Goal: Communication & Community: Participate in discussion

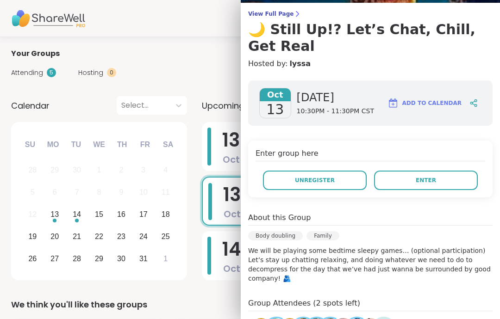
click at [470, 171] on button "Enter" at bounding box center [426, 180] width 104 height 19
click at [474, 253] on p "We will be playing some bedtime sleepy games… (optional participation) Let’s st…" at bounding box center [370, 264] width 244 height 37
click at [468, 171] on button "Enter" at bounding box center [426, 180] width 104 height 19
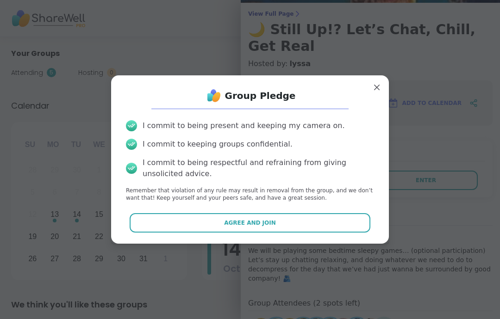
click at [312, 233] on button "Agree and Join" at bounding box center [250, 222] width 241 height 19
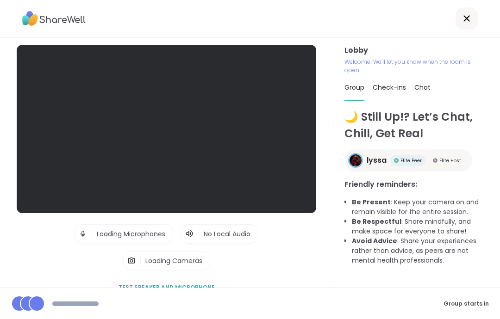
scroll to position [37, 0]
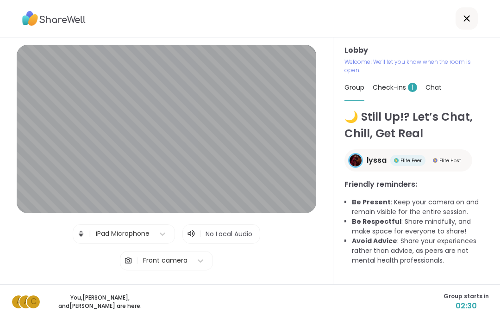
click at [396, 83] on span "Check-ins 1" at bounding box center [395, 87] width 44 height 9
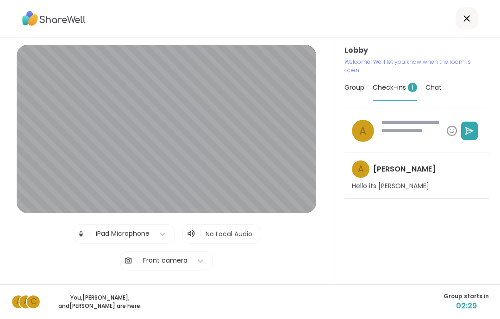
type textarea "*"
click at [357, 83] on span "Group" at bounding box center [354, 87] width 20 height 9
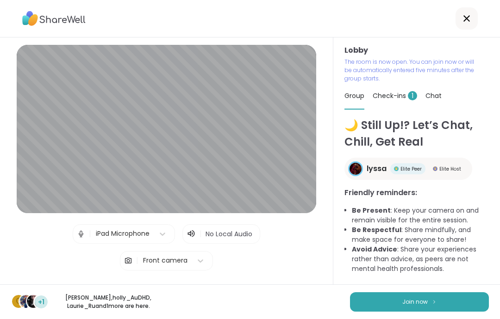
click at [474, 299] on button "Join now" at bounding box center [419, 302] width 139 height 19
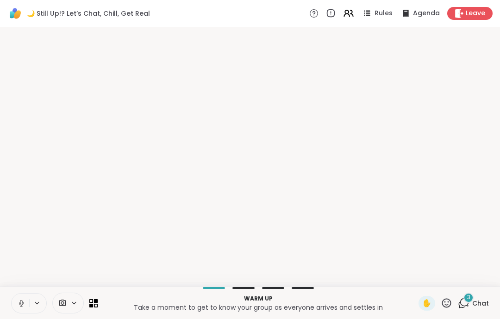
scroll to position [0, 0]
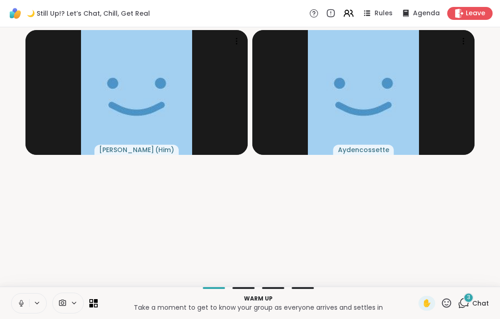
click at [18, 304] on icon at bounding box center [21, 303] width 8 height 8
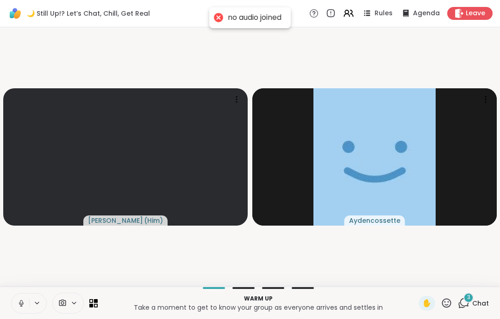
click at [17, 301] on button at bounding box center [21, 303] width 18 height 19
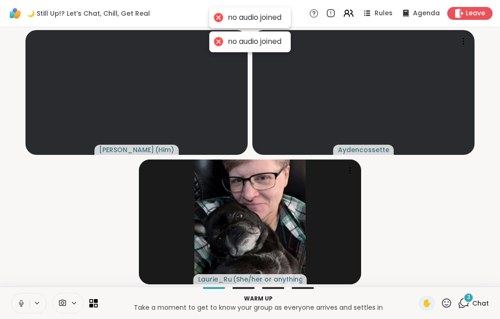
click at [18, 301] on icon at bounding box center [21, 303] width 8 height 8
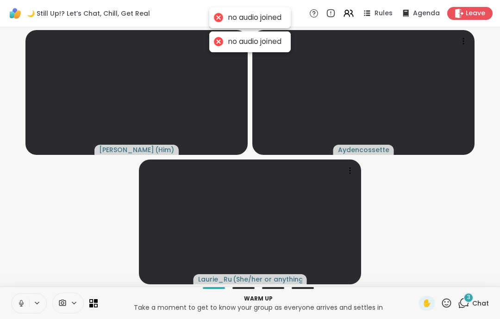
click at [13, 297] on button at bounding box center [21, 303] width 18 height 19
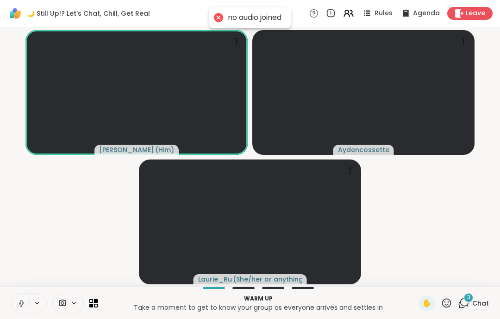
click at [17, 311] on button at bounding box center [21, 303] width 18 height 19
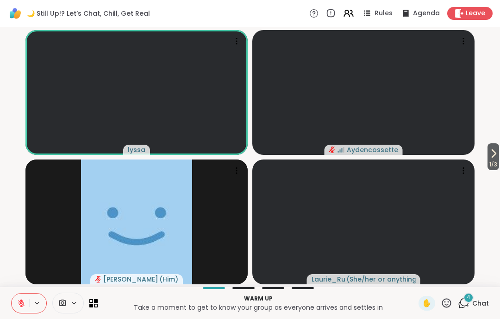
click at [466, 304] on icon at bounding box center [464, 304] width 12 height 12
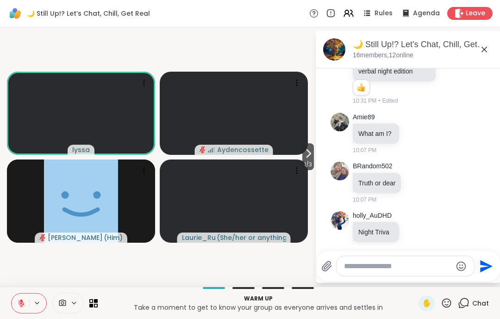
scroll to position [91, 0]
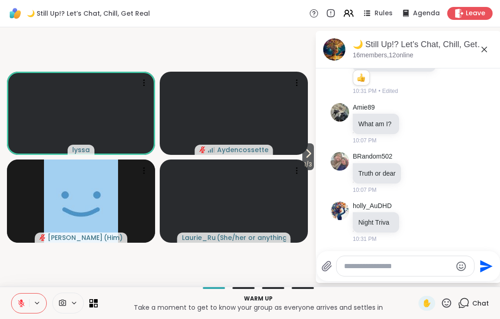
click at [420, 270] on textarea "Type your message" at bounding box center [398, 266] width 108 height 9
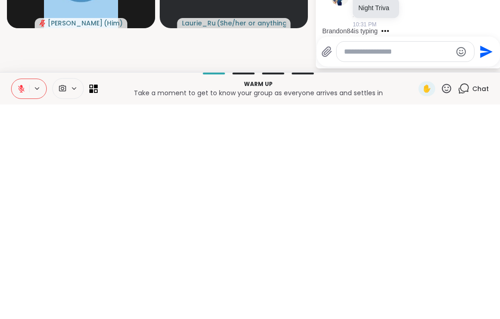
click at [397, 262] on textarea "Type your message" at bounding box center [398, 266] width 108 height 9
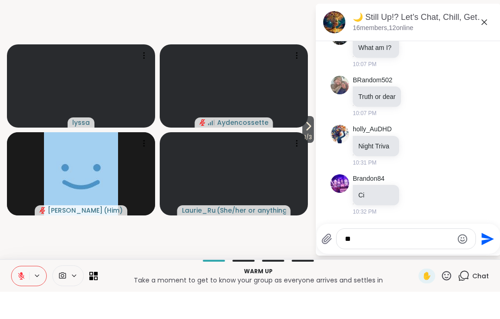
click at [380, 262] on textarea "**" at bounding box center [399, 266] width 108 height 9
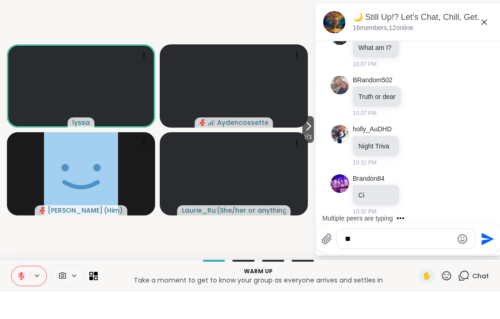
click at [381, 262] on textarea "**" at bounding box center [399, 266] width 108 height 9
type textarea "******"
click at [483, 260] on icon "Send" at bounding box center [487, 266] width 12 height 12
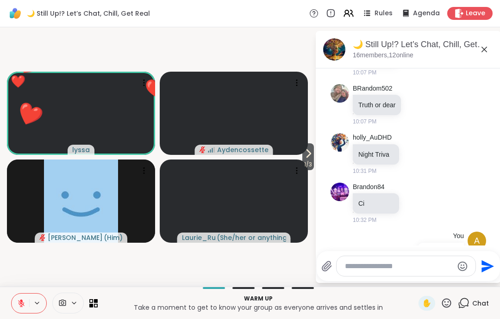
scroll to position [274, 0]
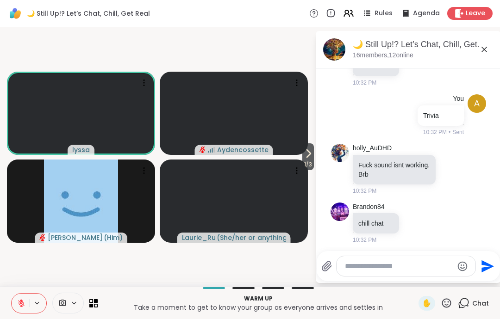
click at [480, 46] on icon at bounding box center [484, 49] width 11 height 11
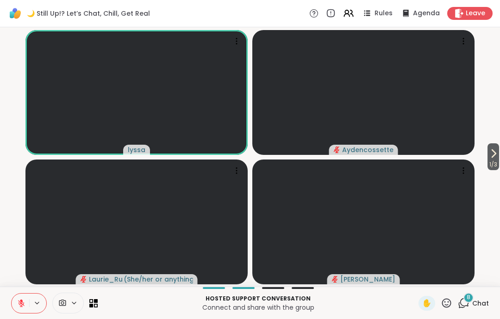
click at [428, 299] on span "✋" at bounding box center [426, 303] width 9 height 11
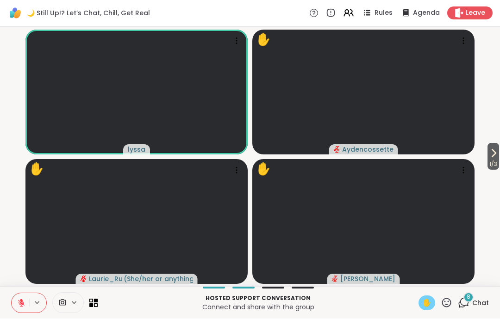
click at [429, 303] on span "✋" at bounding box center [426, 303] width 9 height 11
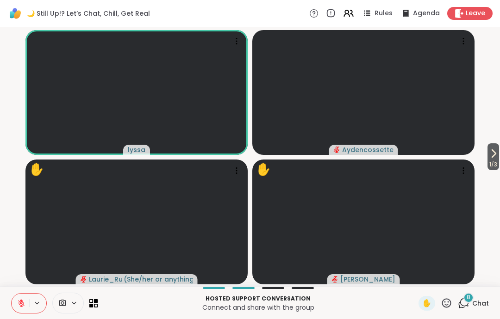
click at [431, 302] on span "✋" at bounding box center [426, 303] width 9 height 11
click at [19, 312] on button at bounding box center [21, 303] width 18 height 19
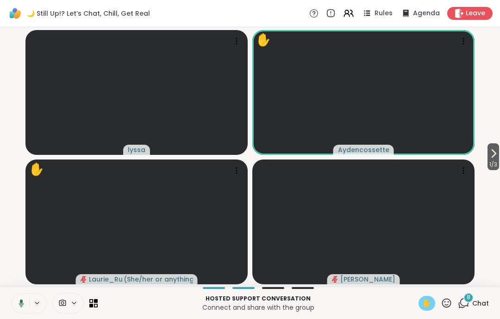
click at [15, 302] on button at bounding box center [19, 303] width 19 height 19
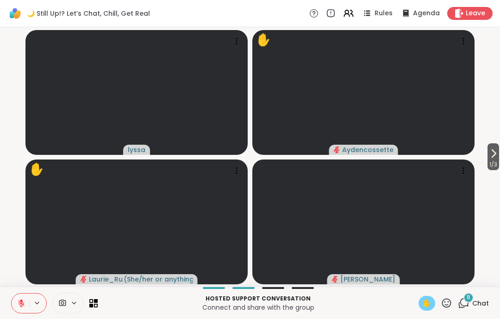
click at [432, 306] on div "✋" at bounding box center [426, 303] width 17 height 15
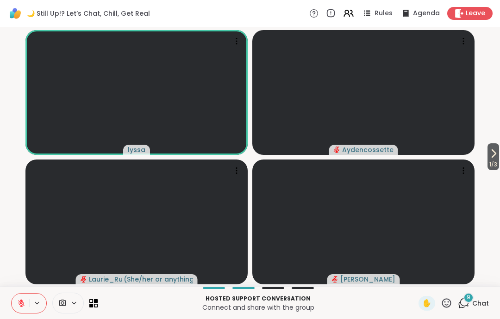
click at [18, 301] on icon at bounding box center [21, 303] width 8 height 8
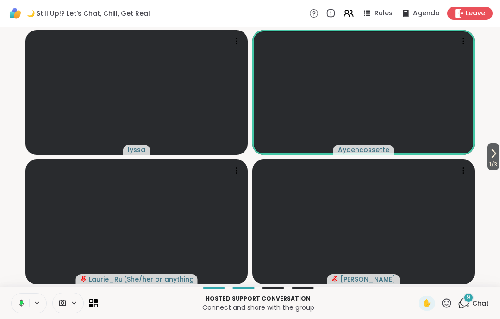
click at [25, 298] on button at bounding box center [19, 303] width 19 height 19
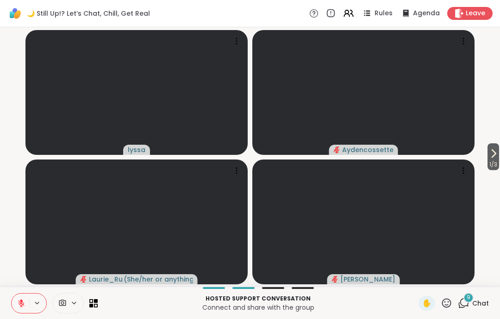
click at [430, 308] on span "✋" at bounding box center [426, 303] width 9 height 11
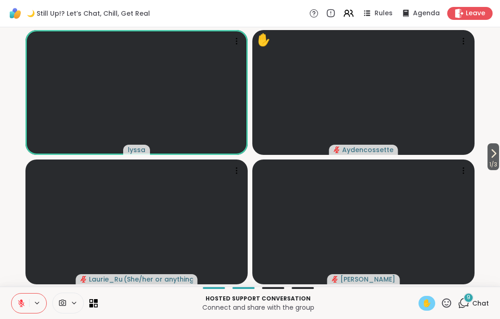
click at [18, 306] on icon at bounding box center [21, 303] width 8 height 8
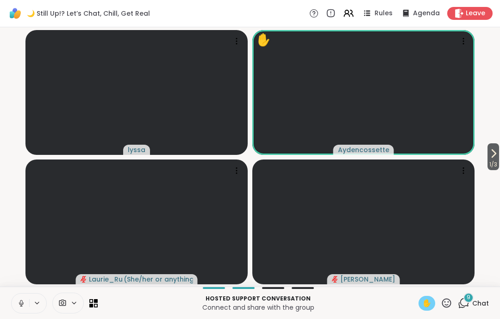
click at [20, 305] on icon at bounding box center [21, 303] width 5 height 3
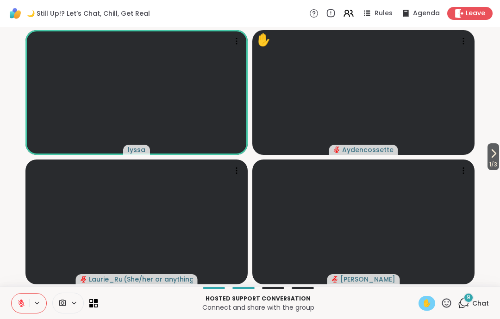
click at [24, 309] on button at bounding box center [21, 303] width 18 height 19
click at [21, 298] on button at bounding box center [21, 303] width 18 height 19
click at [431, 306] on span "✋" at bounding box center [426, 303] width 9 height 11
click at [28, 307] on button at bounding box center [21, 303] width 18 height 19
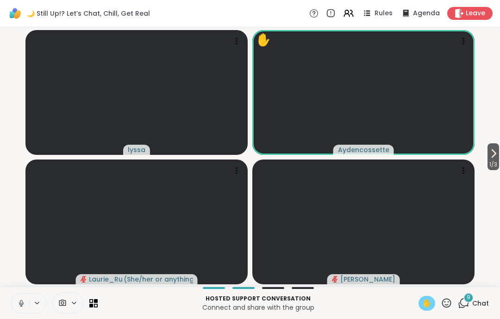
click at [21, 307] on icon at bounding box center [21, 303] width 8 height 8
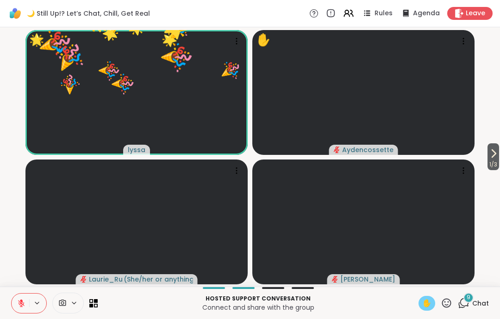
click at [431, 306] on span "✋" at bounding box center [426, 303] width 9 height 11
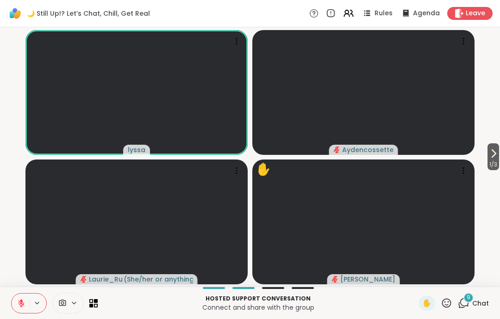
click at [431, 300] on span "✋" at bounding box center [426, 303] width 9 height 11
click at [432, 309] on div "✋" at bounding box center [426, 303] width 17 height 15
click at [432, 301] on div "✋" at bounding box center [426, 303] width 17 height 15
click at [428, 303] on span "✋" at bounding box center [426, 303] width 9 height 11
click at [21, 301] on icon at bounding box center [21, 301] width 3 height 4
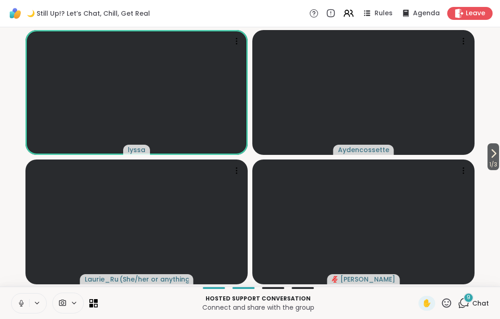
click at [22, 303] on icon at bounding box center [21, 302] width 2 height 4
click at [21, 299] on button at bounding box center [21, 303] width 18 height 19
click at [13, 312] on button at bounding box center [21, 303] width 18 height 19
click at [429, 304] on span "✋" at bounding box center [426, 303] width 9 height 11
click at [430, 300] on span "✋" at bounding box center [426, 303] width 9 height 11
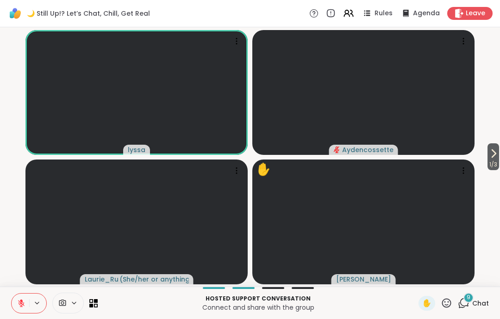
click at [429, 299] on span "✋" at bounding box center [426, 303] width 9 height 11
click at [429, 298] on span "✋" at bounding box center [426, 303] width 9 height 11
click at [433, 309] on div "✋" at bounding box center [426, 303] width 17 height 15
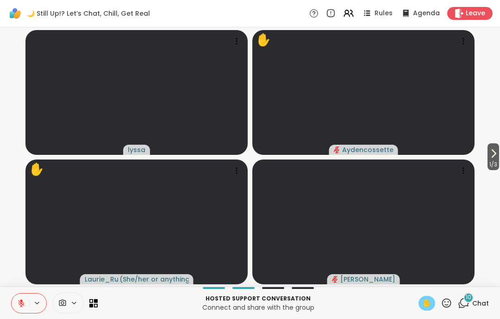
click at [435, 301] on div "✋" at bounding box center [426, 303] width 17 height 15
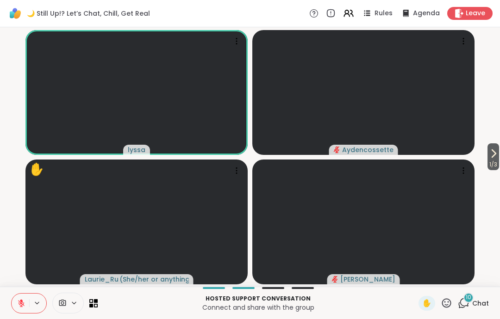
click at [489, 169] on span "1 / 3" at bounding box center [493, 164] width 12 height 11
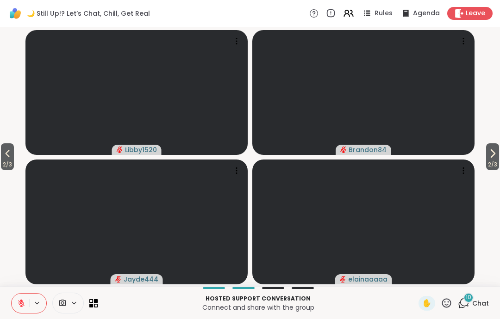
click at [3, 153] on icon at bounding box center [7, 153] width 11 height 11
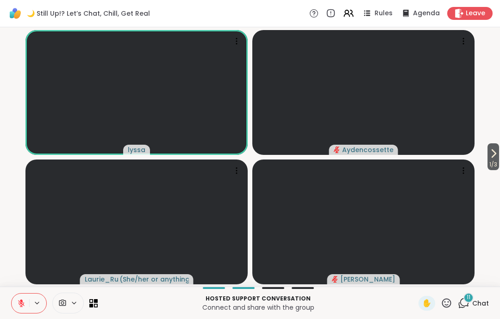
click at [433, 307] on div "✋" at bounding box center [426, 303] width 17 height 15
click at [424, 297] on div "✋" at bounding box center [426, 303] width 17 height 15
click at [430, 293] on div "Hosted support conversation Connect and share with the group ✋ 11 Chat" at bounding box center [250, 303] width 500 height 32
click at [431, 298] on span "✋" at bounding box center [426, 303] width 9 height 11
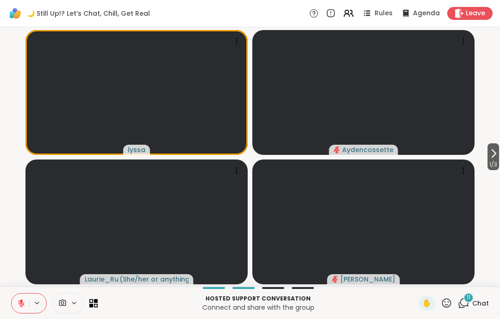
click at [431, 298] on span "✋" at bounding box center [426, 303] width 9 height 11
click at [429, 298] on span "✋" at bounding box center [426, 303] width 9 height 11
click at [431, 297] on div "✋" at bounding box center [426, 303] width 17 height 15
click at [22, 299] on icon at bounding box center [21, 303] width 8 height 8
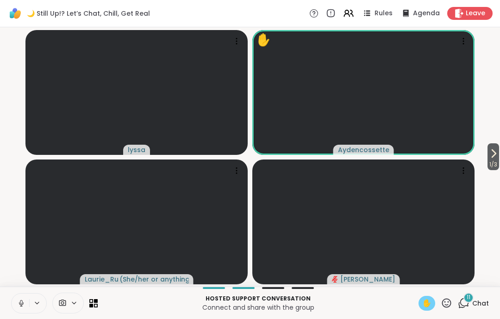
click at [17, 312] on button at bounding box center [21, 303] width 18 height 19
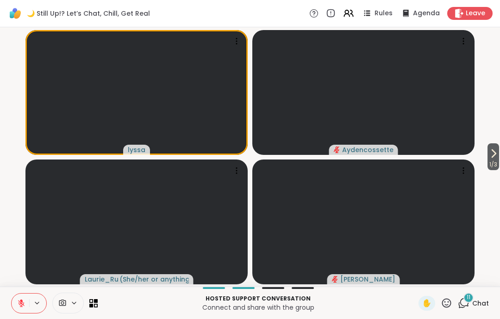
click at [425, 299] on span "✋" at bounding box center [426, 303] width 9 height 11
click at [429, 294] on div "Hosted support conversation Connect and share with the group ✋ 11 Chat" at bounding box center [250, 303] width 500 height 32
click at [434, 308] on div "✋" at bounding box center [426, 303] width 17 height 15
click at [428, 302] on span "✋" at bounding box center [426, 303] width 9 height 11
click at [431, 302] on span "✋" at bounding box center [426, 303] width 9 height 11
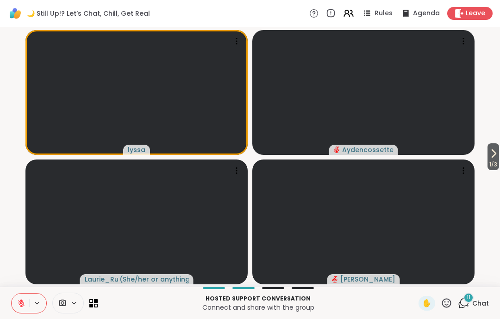
click at [21, 304] on icon at bounding box center [21, 303] width 6 height 6
click at [30, 306] on button at bounding box center [37, 303] width 17 height 8
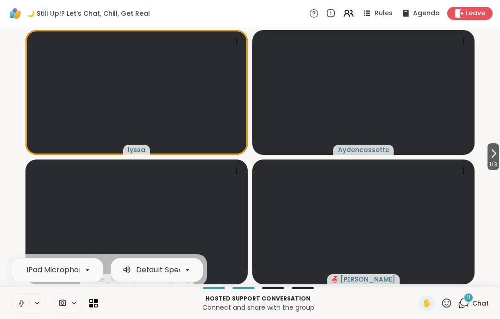
click at [23, 306] on icon at bounding box center [21, 303] width 8 height 8
click at [427, 298] on span "✋" at bounding box center [426, 303] width 9 height 11
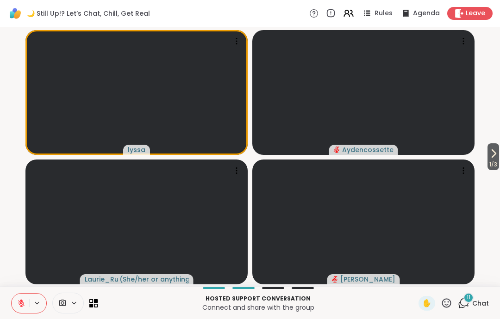
click at [429, 300] on span "✋" at bounding box center [426, 303] width 9 height 11
click at [430, 299] on span "✋" at bounding box center [426, 303] width 9 height 11
click at [427, 303] on span "✋" at bounding box center [426, 303] width 9 height 11
click at [19, 295] on button at bounding box center [21, 303] width 18 height 19
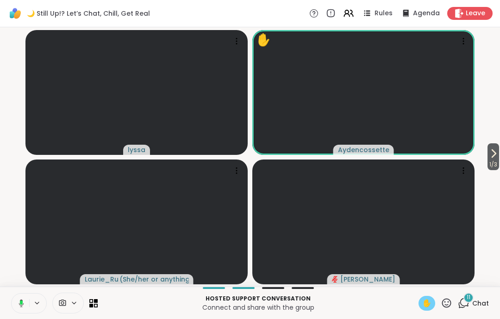
click at [24, 299] on button at bounding box center [19, 303] width 19 height 19
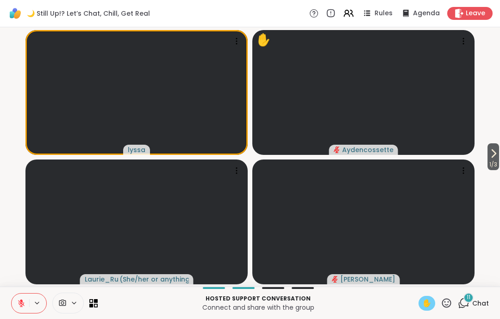
click at [430, 296] on div "✋" at bounding box center [426, 303] width 17 height 15
click at [430, 310] on div "✋" at bounding box center [426, 303] width 17 height 15
click at [428, 299] on span "✋" at bounding box center [426, 303] width 9 height 11
click at [433, 301] on div "✋" at bounding box center [426, 303] width 17 height 15
click at [29, 299] on button at bounding box center [21, 303] width 18 height 19
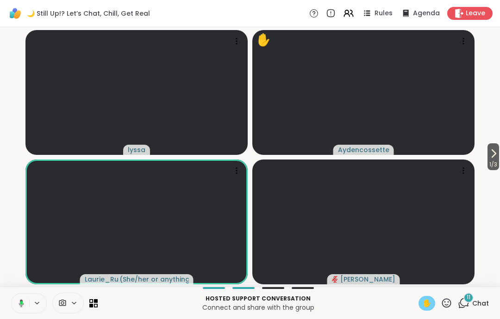
click at [31, 294] on div at bounding box center [29, 303] width 36 height 20
click at [25, 312] on button at bounding box center [19, 303] width 19 height 19
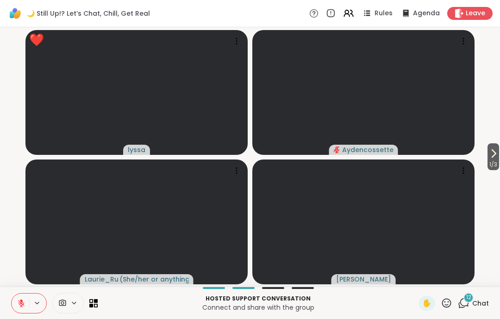
click at [442, 309] on icon at bounding box center [447, 304] width 12 height 12
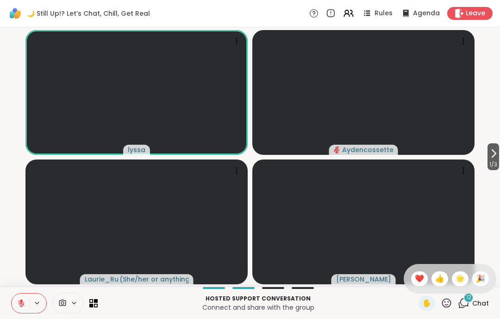
click at [418, 281] on span "❤️" at bounding box center [419, 279] width 9 height 11
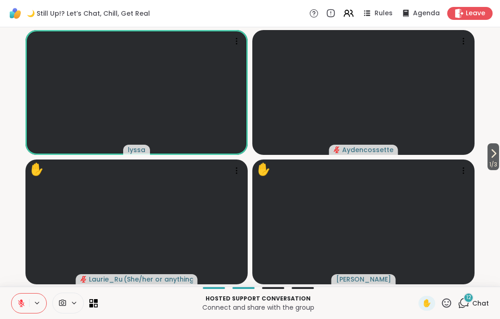
click at [480, 9] on span "Leave" at bounding box center [475, 13] width 19 height 9
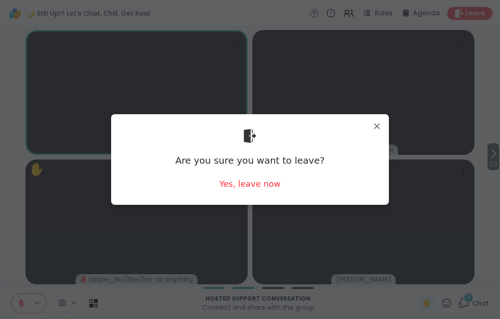
click at [269, 187] on div "Yes, leave now" at bounding box center [249, 184] width 61 height 12
